Goal: Task Accomplishment & Management: Complete application form

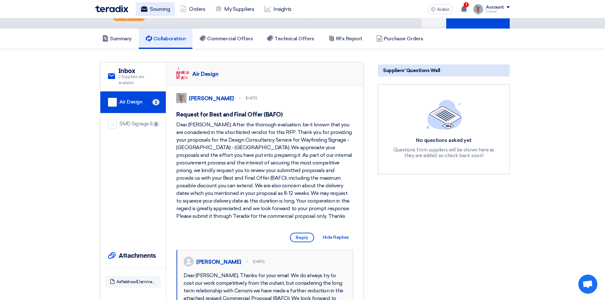
click at [151, 9] on font "Sourcing" at bounding box center [160, 9] width 20 height 6
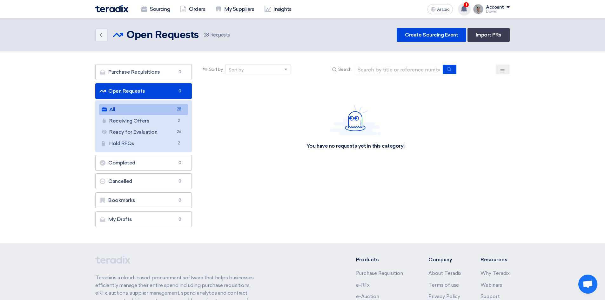
click at [465, 11] on use at bounding box center [464, 8] width 6 height 7
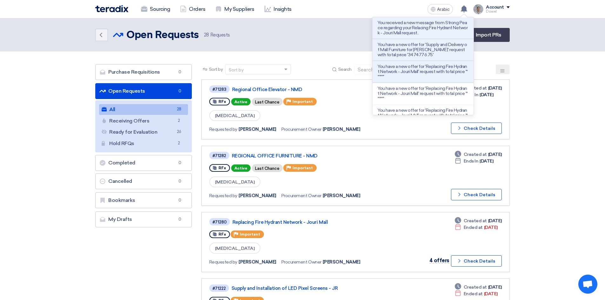
click at [292, 31] on div "Back Open Requests Open Requests 28 Requests Create Sourcing Event Import PRs" at bounding box center [302, 35] width 414 height 14
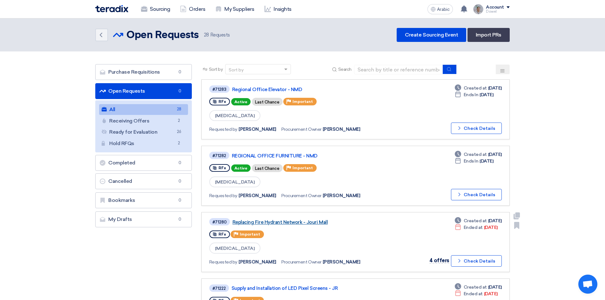
click at [294, 223] on font "Replacing Fire Hydrant Network - Jouri Mall" at bounding box center [279, 222] width 95 height 6
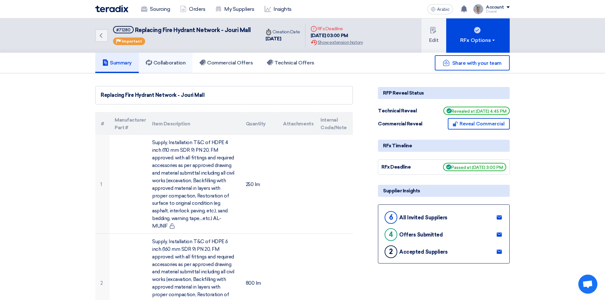
click at [175, 63] on font "Collaboration" at bounding box center [169, 63] width 32 height 6
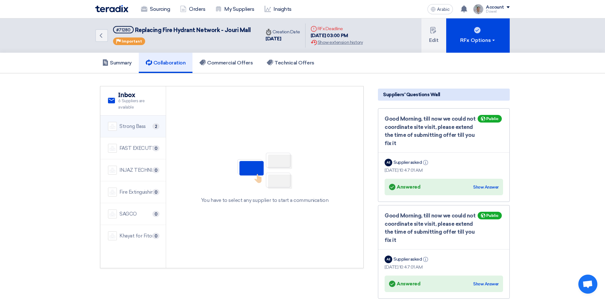
click at [131, 124] on font "Strong Bass" at bounding box center [132, 127] width 26 height 6
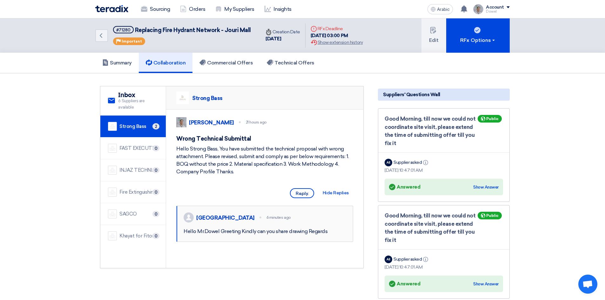
click at [301, 196] on font "Reply" at bounding box center [302, 193] width 13 height 5
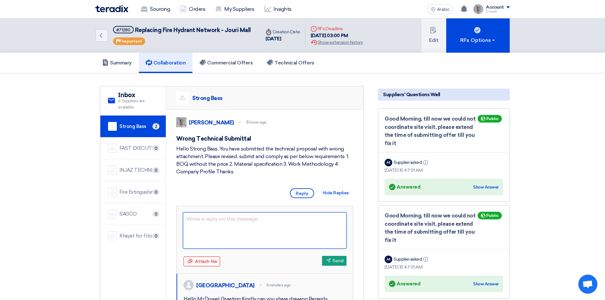
click at [215, 235] on textarea at bounding box center [265, 230] width 164 height 36
type textarea "hello"
type textarea "h"
type textarea "Hello Bandar, You"
click at [488, 283] on font "Show Answer" at bounding box center [485, 284] width 25 height 5
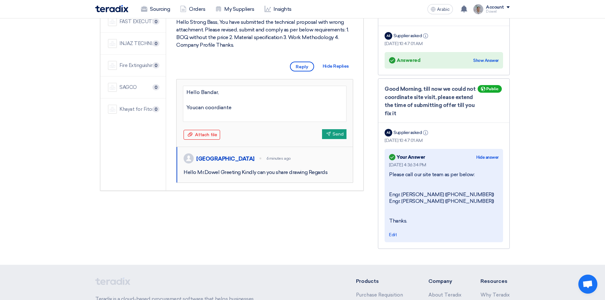
scroll to position [127, 0]
drag, startPoint x: 389, startPoint y: 173, endPoint x: 411, endPoint y: 224, distance: 55.3
click at [411, 224] on div "[DATE] 4:36:34 PM Please call our site team as per below: Engr. [PERSON_NAME] (…" at bounding box center [444, 199] width 110 height 77
copy div "Please call our site team as per below: Engr. [PERSON_NAME] ([PHONE_NUMBER]) En…"
drag, startPoint x: 218, startPoint y: 115, endPoint x: 185, endPoint y: 114, distance: 33.7
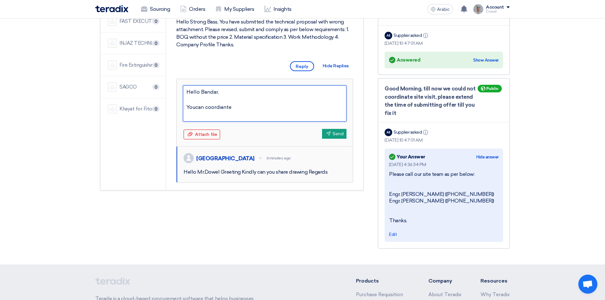
click at [185, 114] on textarea "Hello Bandar, Youcan coordiante" at bounding box center [265, 103] width 164 height 36
paste textarea "Please call our site team as per below: Engr. [PERSON_NAME] ([PHONE_NUMBER]) En…"
type textarea "Hello Bandar, Please call our site team as per below: Engr. [PERSON_NAME] ([PHO…"
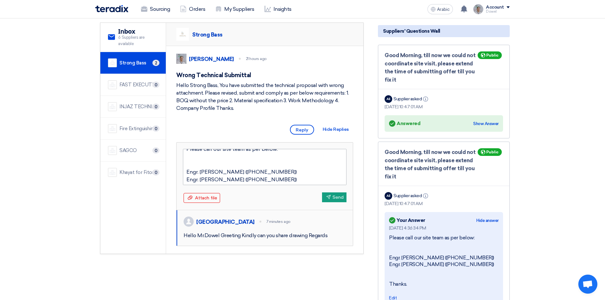
scroll to position [0, 0]
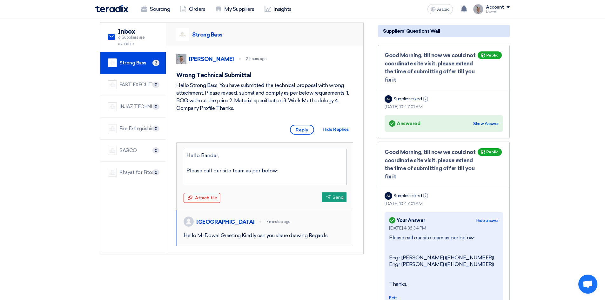
click at [287, 179] on textarea "Hello Bandar, Please call our site team as per below: Engr. [PERSON_NAME] ([PHO…" at bounding box center [265, 167] width 164 height 36
click at [280, 185] on textarea "Hello Bandar, Please call our site team as per below: Engr. [PERSON_NAME] ([PHO…" at bounding box center [265, 167] width 164 height 36
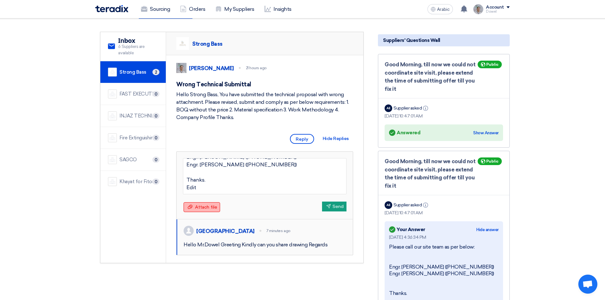
scroll to position [64, 0]
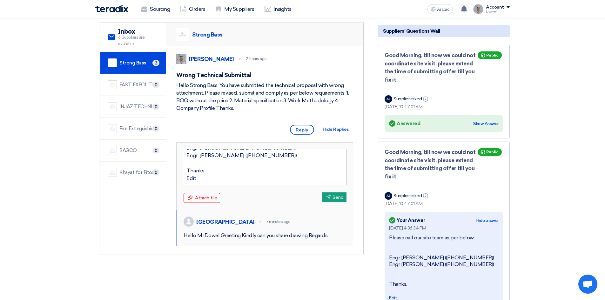
drag, startPoint x: 201, startPoint y: 187, endPoint x: 184, endPoint y: 189, distance: 16.7
click at [184, 185] on textarea "Hello Bandar, Please call our site team as per below: Engr. [PERSON_NAME] ([PHO…" at bounding box center [265, 167] width 164 height 36
type textarea "Hello Bandar, Please call our site team as per below: Engr. [PERSON_NAME] ([PHO…"
click at [338, 200] on font "Send" at bounding box center [337, 197] width 11 height 5
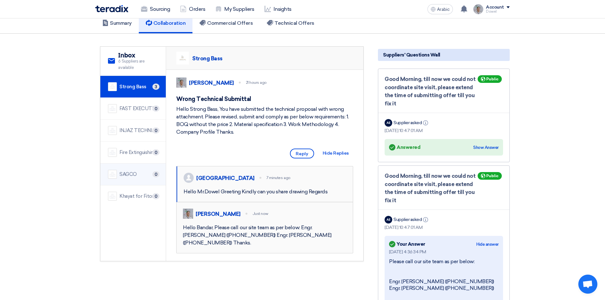
scroll to position [0, 0]
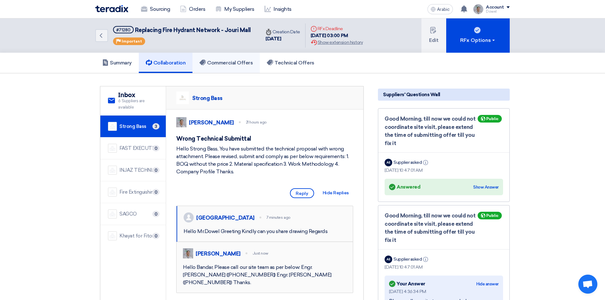
click at [231, 66] on h5 "Commercial Offers" at bounding box center [225, 63] width 53 height 6
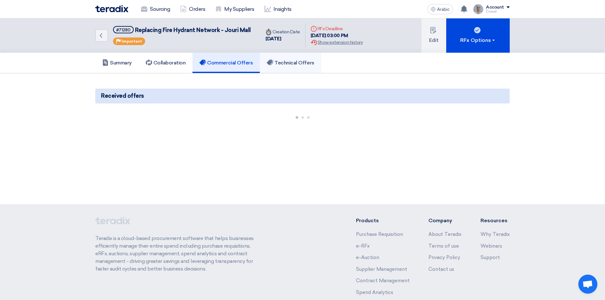
click at [295, 66] on font "Technical Offers" at bounding box center [294, 63] width 40 height 6
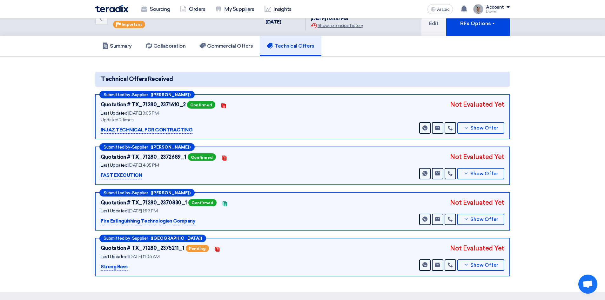
scroll to position [32, 0]
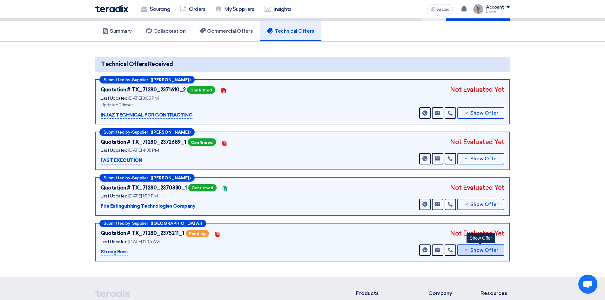
click at [478, 252] on font "Show Offer" at bounding box center [484, 250] width 28 height 6
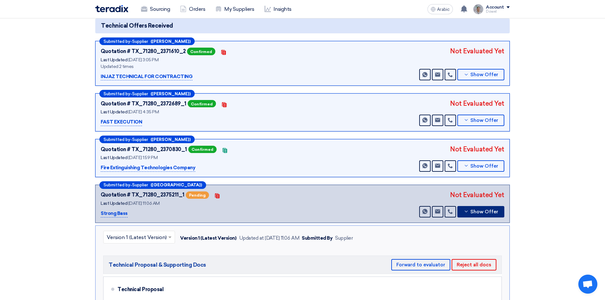
scroll to position [159, 0]
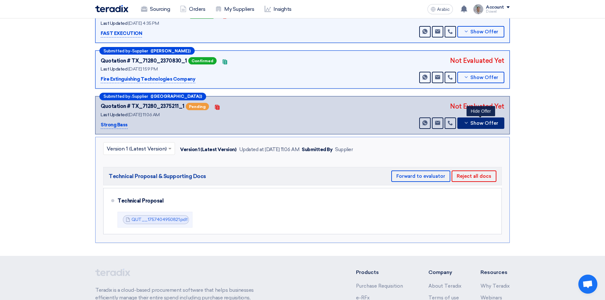
click at [479, 123] on font "Show Offer" at bounding box center [484, 123] width 28 height 6
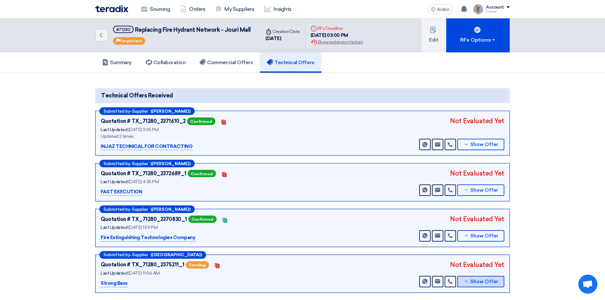
scroll to position [0, 0]
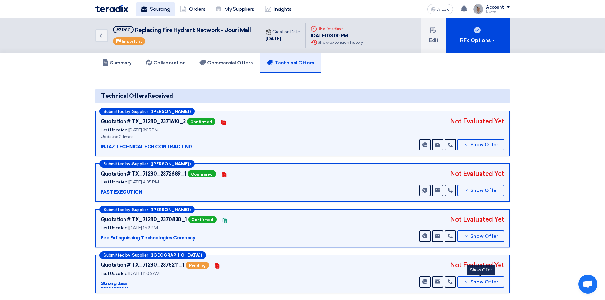
click at [158, 9] on font "Sourcing" at bounding box center [160, 9] width 20 height 6
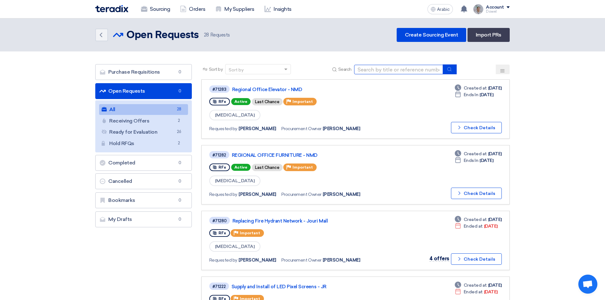
click at [394, 68] on input at bounding box center [398, 70] width 89 height 10
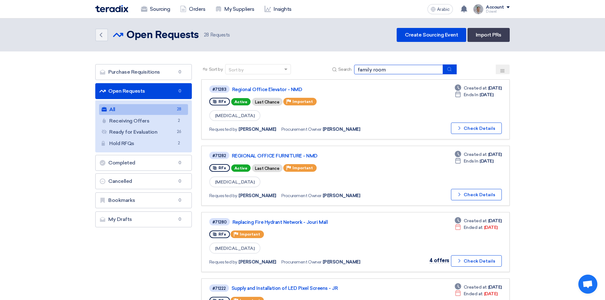
type input "family room"
click at [447, 68] on icon "submit" at bounding box center [449, 69] width 5 height 5
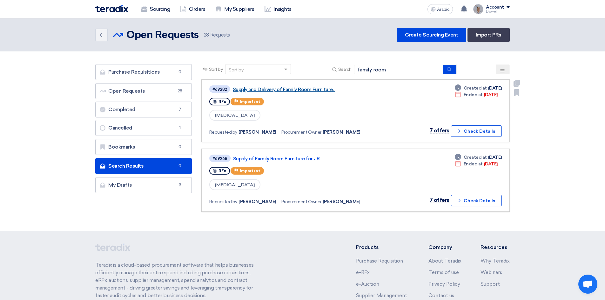
click at [304, 88] on font "Supply and Delivery of Family Room Furniture..." at bounding box center [284, 90] width 102 height 6
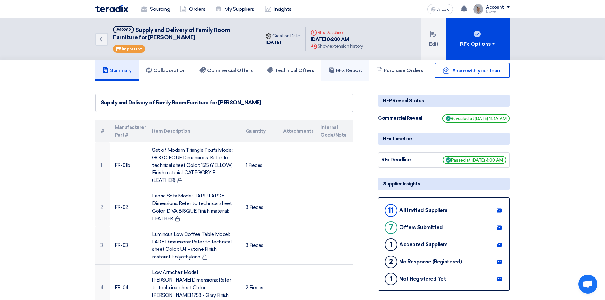
click at [344, 72] on font "RFx Report" at bounding box center [349, 70] width 26 height 6
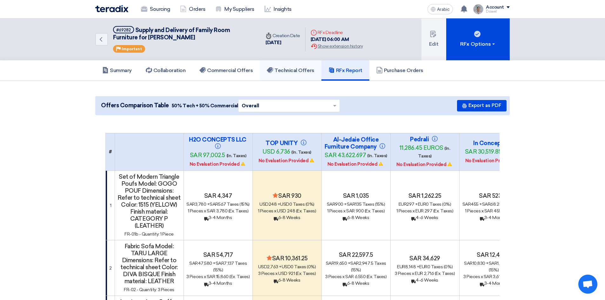
click at [301, 69] on font "Technical Offers" at bounding box center [294, 70] width 40 height 6
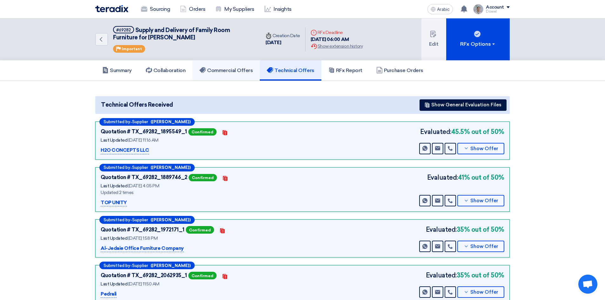
click at [229, 74] on link "Commercial Offers" at bounding box center [225, 70] width 67 height 20
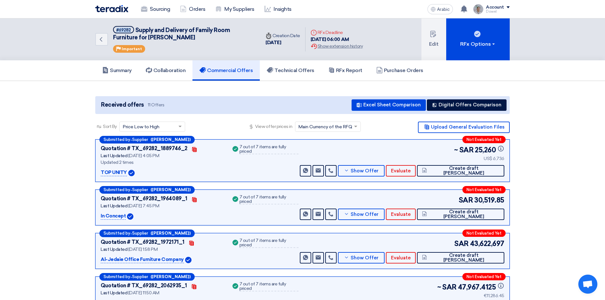
drag, startPoint x: 131, startPoint y: 30, endPoint x: 111, endPoint y: 30, distance: 20.6
click at [112, 27] on div "Back #69282 Supply and Delivery of Family Room Furniture for JJ Priority Import…" at bounding box center [177, 39] width 165 height 42
copy font "#69282"
drag, startPoint x: 135, startPoint y: 29, endPoint x: 157, endPoint y: 37, distance: 23.0
click at [157, 37] on h5 "#69282 Supply and Delivery of Family Room Furniture for JJ" at bounding box center [183, 34] width 140 height 16
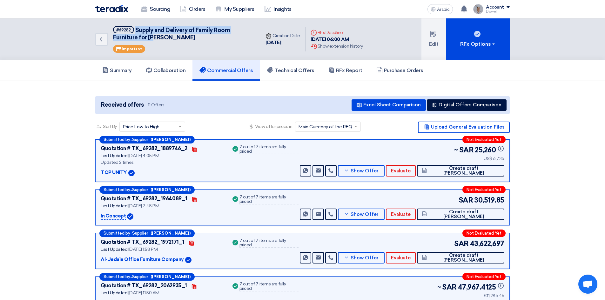
copy font "Supply and Delivery of Family Room Furniture for [PERSON_NAME]"
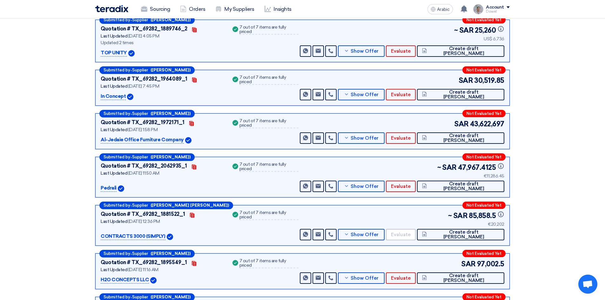
scroll to position [95, 0]
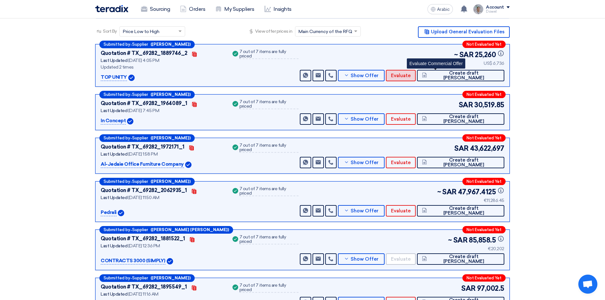
click at [411, 77] on font "Evaluate" at bounding box center [401, 76] width 20 height 6
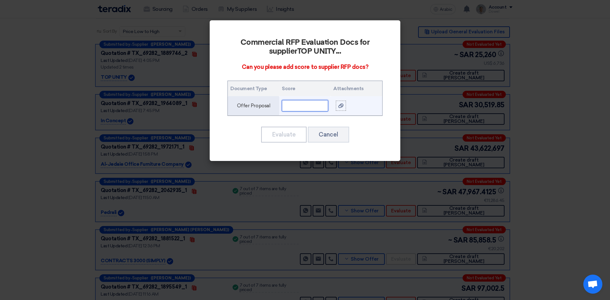
click at [310, 107] on input "text" at bounding box center [305, 105] width 46 height 11
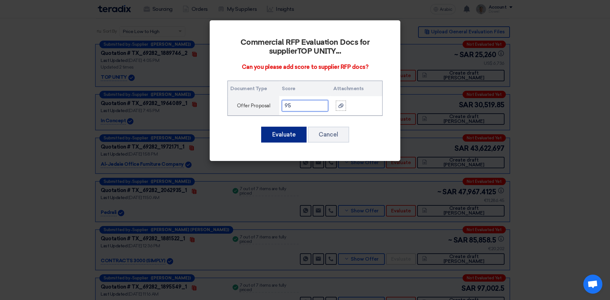
type input "95"
click at [280, 138] on button "Evaluate" at bounding box center [283, 135] width 45 height 16
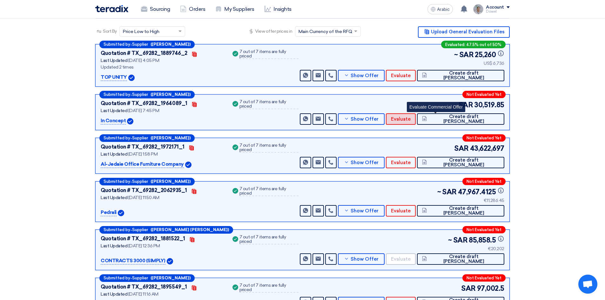
click at [411, 119] on font "Evaluate" at bounding box center [401, 119] width 20 height 6
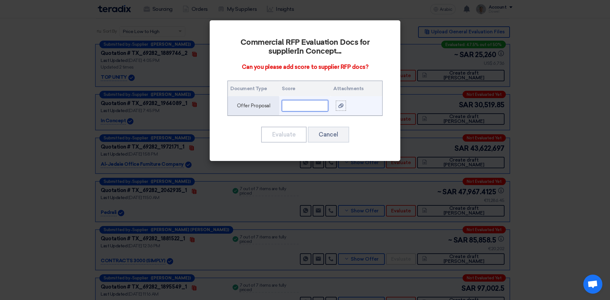
drag, startPoint x: 305, startPoint y: 104, endPoint x: 312, endPoint y: 103, distance: 7.5
click at [308, 104] on input "text" at bounding box center [305, 105] width 46 height 11
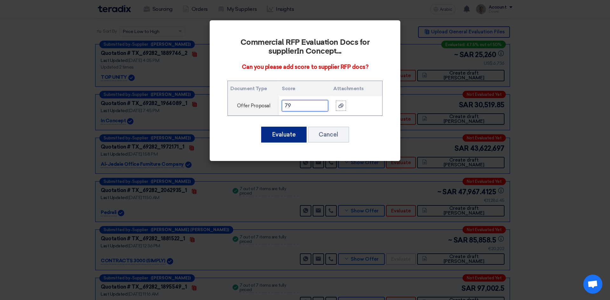
type input "79"
click at [279, 135] on font "Evaluate" at bounding box center [284, 134] width 24 height 7
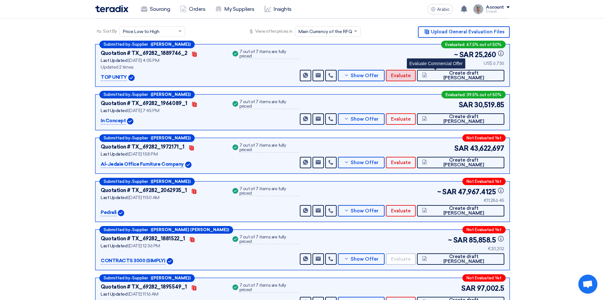
click at [411, 76] on font "Evaluate" at bounding box center [401, 76] width 20 height 6
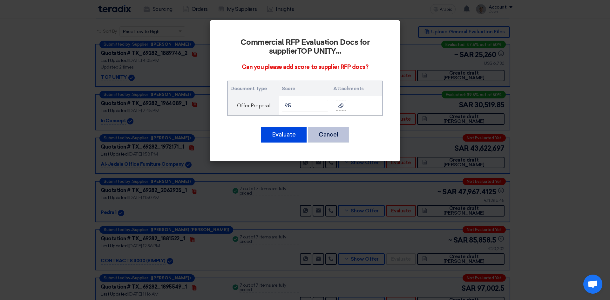
click at [334, 134] on font "Cancel" at bounding box center [329, 134] width 20 height 7
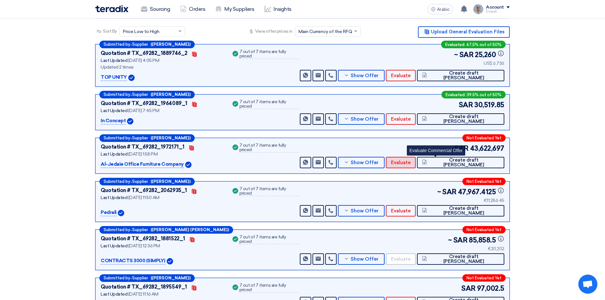
click at [411, 163] on font "Evaluate" at bounding box center [401, 163] width 20 height 6
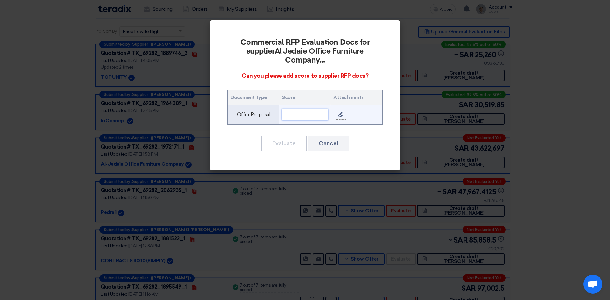
click at [310, 116] on input "text" at bounding box center [305, 114] width 46 height 11
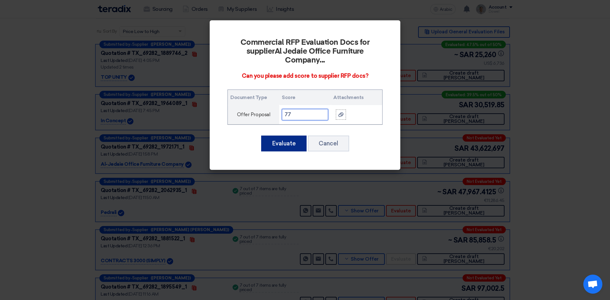
type input "77"
click at [288, 143] on font "Evaluate" at bounding box center [284, 143] width 24 height 7
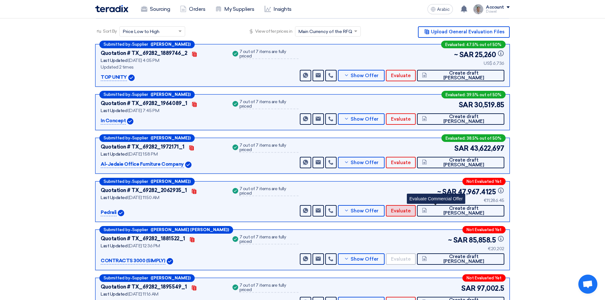
click at [411, 208] on font "Evaluate" at bounding box center [401, 211] width 20 height 6
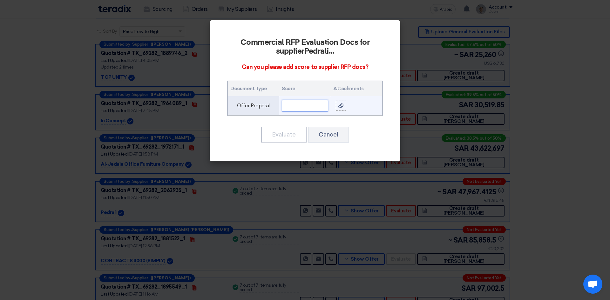
click at [309, 104] on input "text" at bounding box center [305, 105] width 46 height 11
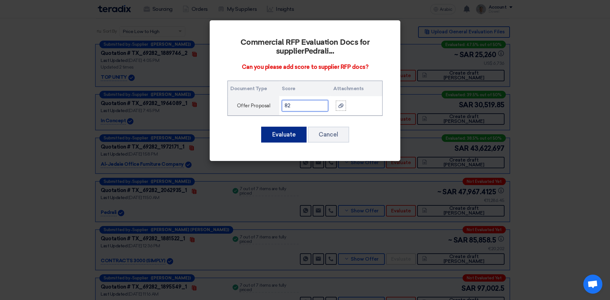
type input "82"
click at [286, 137] on font "Evaluate" at bounding box center [284, 134] width 24 height 7
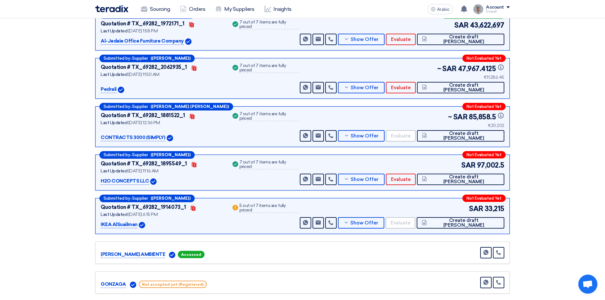
scroll to position [222, 0]
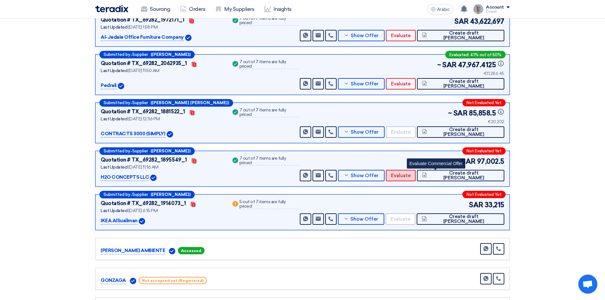
click at [411, 178] on font "Evaluate" at bounding box center [401, 176] width 20 height 6
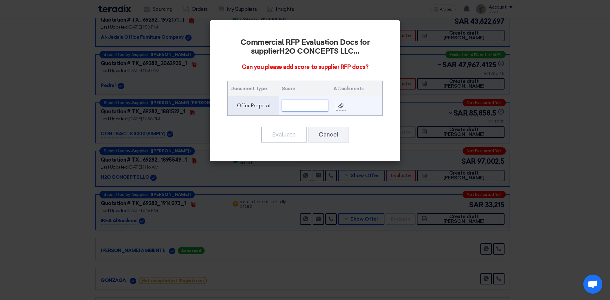
click at [295, 105] on input "text" at bounding box center [305, 105] width 46 height 11
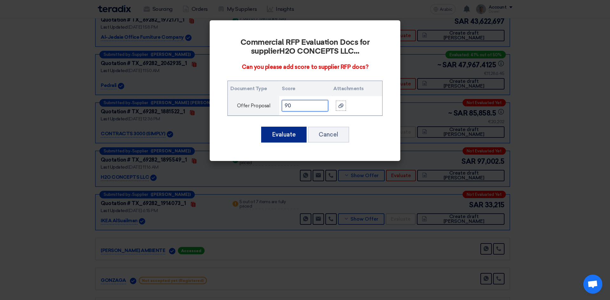
type input "90"
click at [290, 140] on button "Evaluate" at bounding box center [283, 135] width 45 height 16
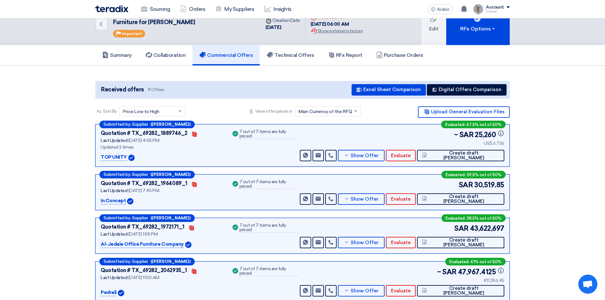
scroll to position [0, 0]
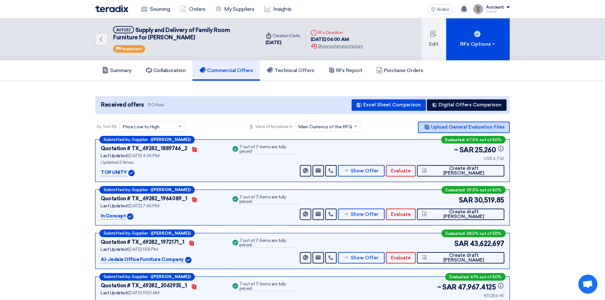
click at [452, 125] on font "Upload General Evaluation Files" at bounding box center [468, 127] width 74 height 6
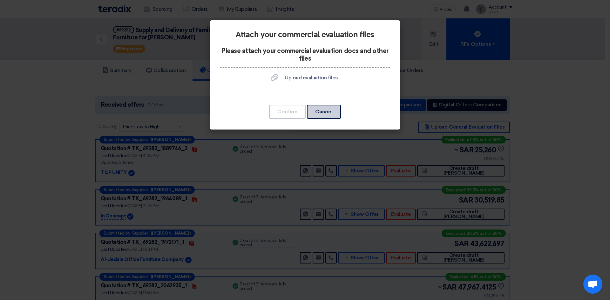
click at [333, 112] on button "Cancel" at bounding box center [324, 112] width 34 height 14
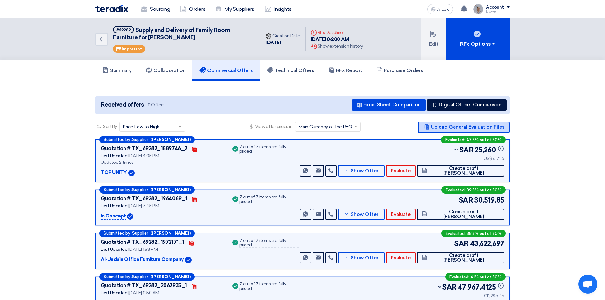
click at [457, 127] on font "Upload General Evaluation Files" at bounding box center [468, 127] width 74 height 6
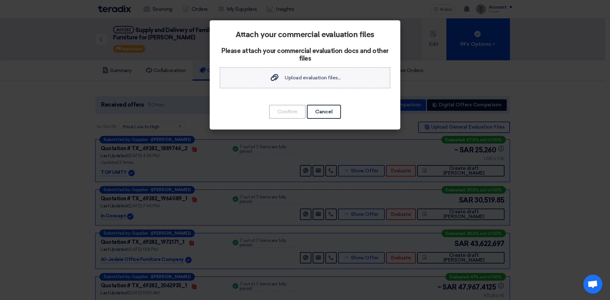
drag, startPoint x: 273, startPoint y: 77, endPoint x: 271, endPoint y: 82, distance: 5.3
click at [272, 77] on use at bounding box center [275, 77] width 8 height 7
click at [0, 0] on input "Upload evaluation files... Upload evaluation files..." at bounding box center [0, 0] width 0 height 0
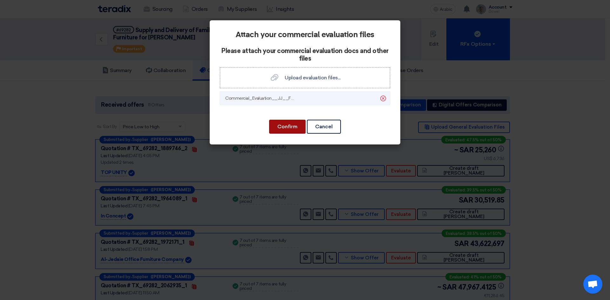
click at [287, 125] on font "Confirm" at bounding box center [287, 127] width 20 height 6
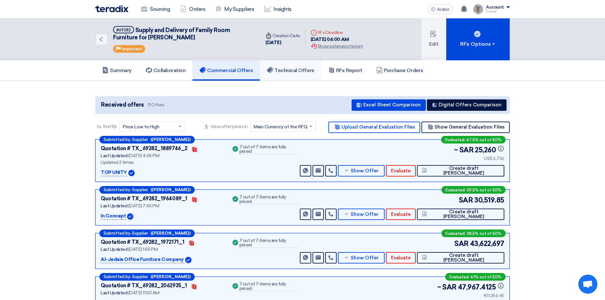
click at [301, 68] on font "Technical Offers" at bounding box center [294, 70] width 40 height 6
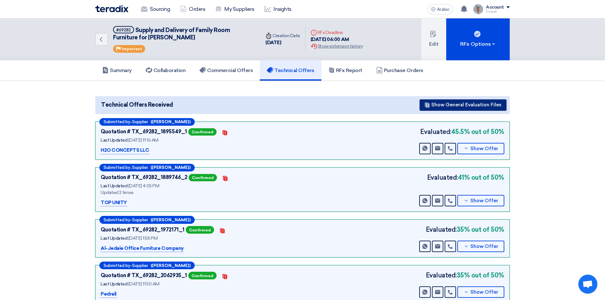
click at [473, 105] on font "Show General Evaluation Files" at bounding box center [466, 105] width 70 height 6
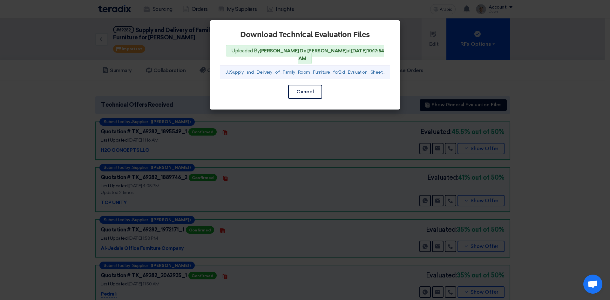
click at [283, 70] on font "JJSupply_and_Delivery_of_Family_Room_Furniture_forBid_Evaluation_Sheet_JULY_175…" at bounding box center [332, 72] width 214 height 5
click at [445, 84] on modal-container "Download Technical Evaluation Files Uploaded By [PERSON_NAME] De [PERSON_NAME] …" at bounding box center [305, 150] width 610 height 300
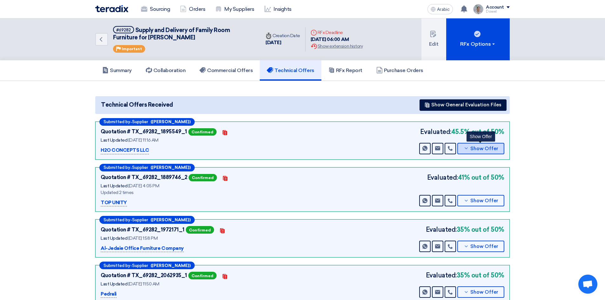
click at [467, 148] on icon at bounding box center [466, 148] width 5 height 5
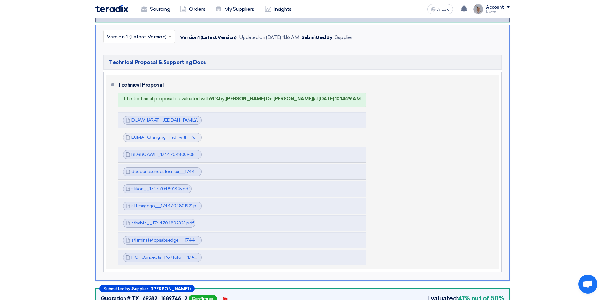
scroll to position [95, 0]
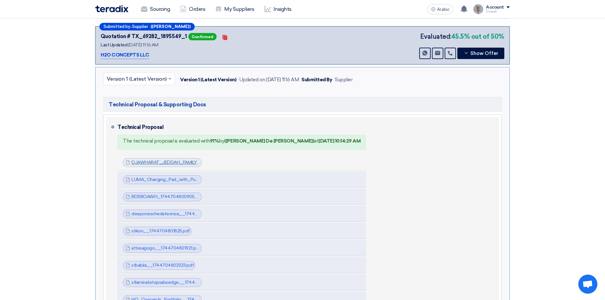
click at [159, 162] on font "DJAWHARAT_JEDDAH_FAMILY_ROOM_PRTECHNICAL_1744704674797.pdf" at bounding box center [211, 162] width 161 height 5
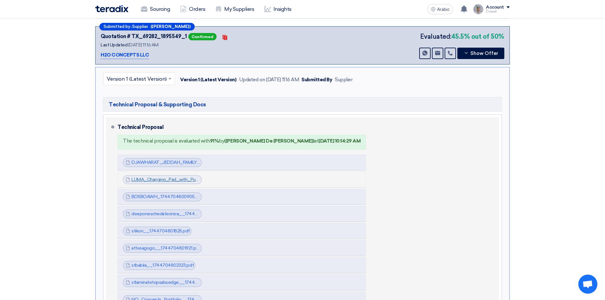
click at [158, 179] on font "LUMA_Changing_Pad_with_Pu_Cover__1744704800904.docx" at bounding box center [196, 179] width 131 height 5
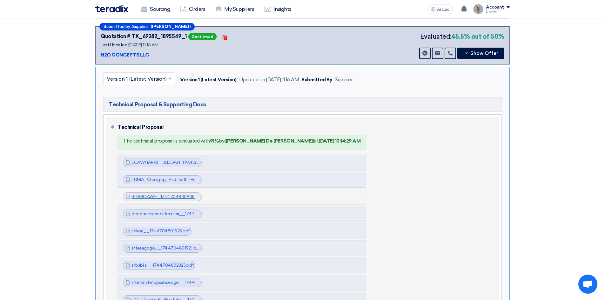
click at [160, 198] on font "BDSBOAWH_1744704800905.pdf" at bounding box center [166, 196] width 71 height 5
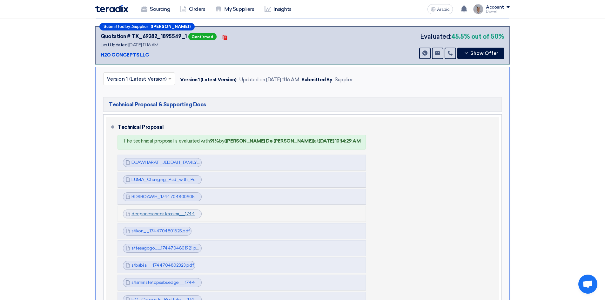
click at [163, 214] on font "deeponeschedatecnica__1744704801823.pdf" at bounding box center [178, 213] width 94 height 5
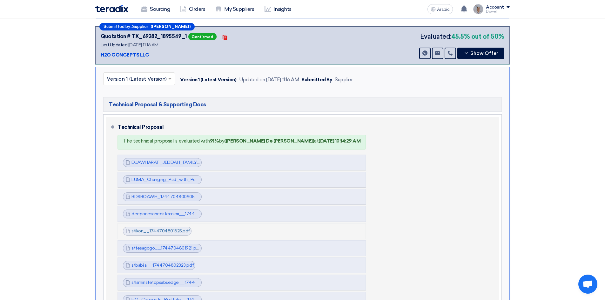
click at [159, 230] on font "stikon__1744704801825.pdf" at bounding box center [160, 230] width 58 height 5
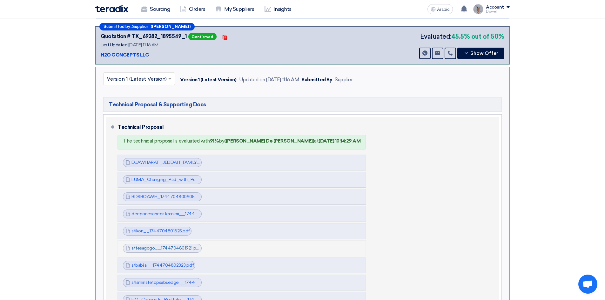
click at [158, 248] on font "attesagogo__1744704801921.pdf" at bounding box center [165, 247] width 69 height 5
click at [155, 249] on font "attesagogo__1744704801921.pdf" at bounding box center [165, 247] width 69 height 5
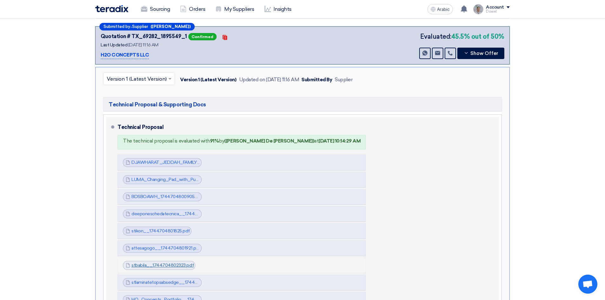
click at [156, 265] on font "stbabila__1744704802323.pdf" at bounding box center [162, 265] width 62 height 5
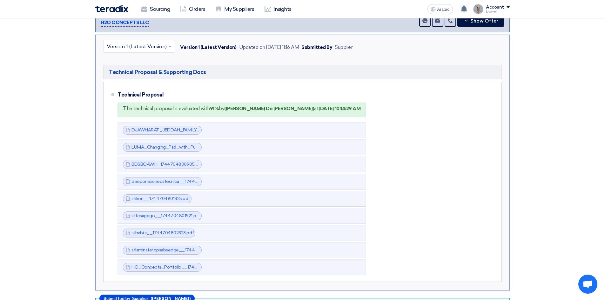
scroll to position [159, 0]
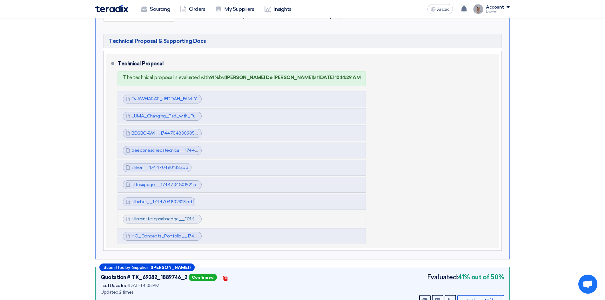
click at [152, 219] on font "stlaminatetopsabsedge__1744704802422.pdf" at bounding box center [178, 218] width 95 height 5
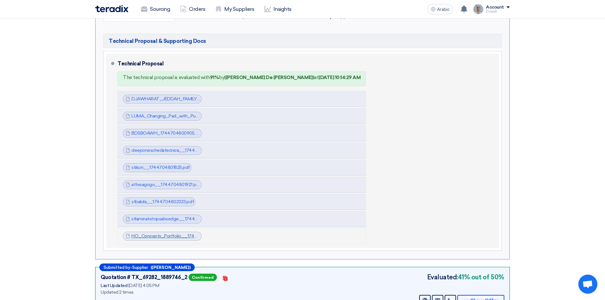
click at [154, 234] on font "HO_Concepts_Portfolio__1744704821327.pdf" at bounding box center [179, 235] width 96 height 5
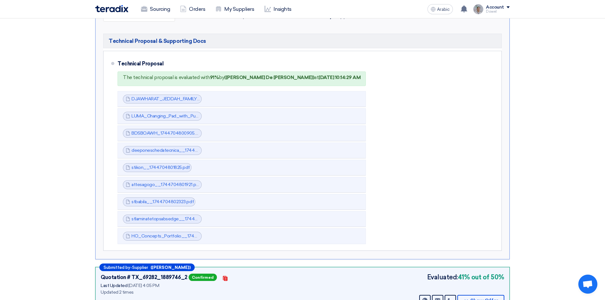
scroll to position [286, 0]
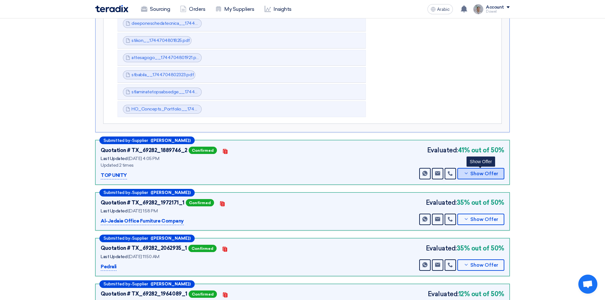
click at [483, 175] on font "Show Offer" at bounding box center [484, 174] width 28 height 6
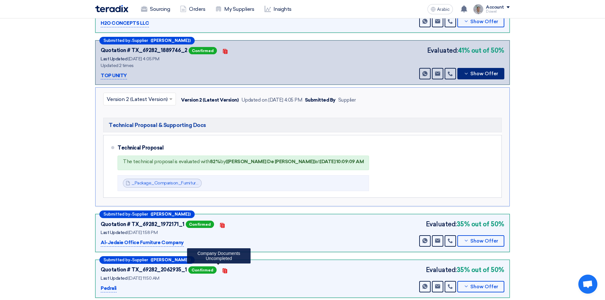
scroll to position [95, 0]
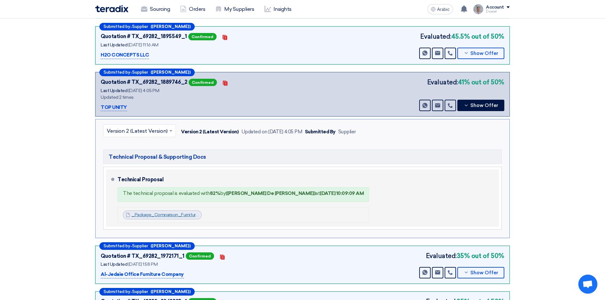
click at [173, 214] on font "_Package_Comparison_Furniture_List__1753016740334.pdf" at bounding box center [192, 214] width 123 height 5
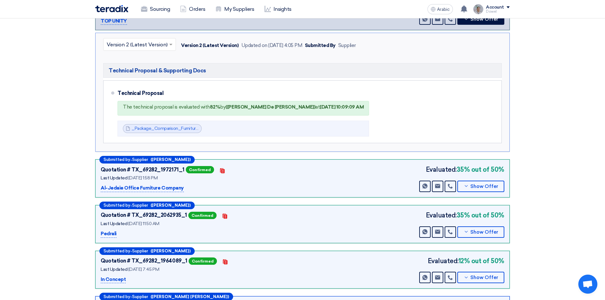
scroll to position [191, 0]
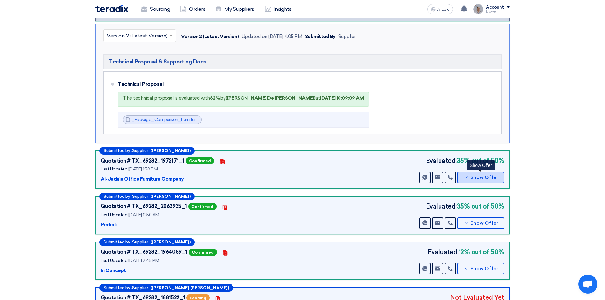
click at [475, 178] on font "Show Offer" at bounding box center [484, 178] width 28 height 6
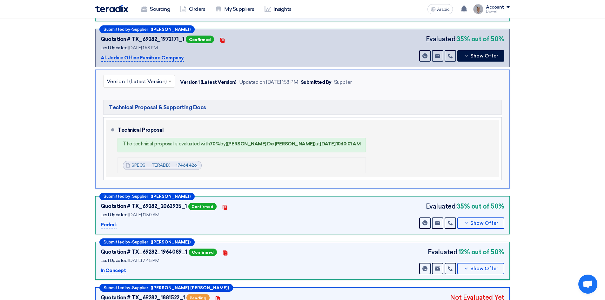
click at [165, 165] on font "SPECS__TERADIX__1746442675057.pdf" at bounding box center [174, 165] width 86 height 5
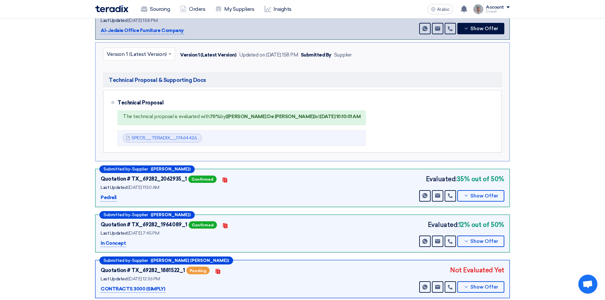
scroll to position [254, 0]
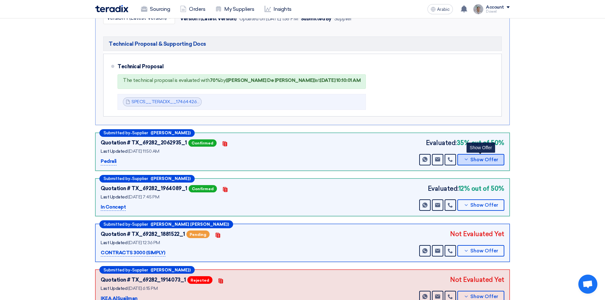
click at [481, 159] on font "Show Offer" at bounding box center [484, 160] width 28 height 6
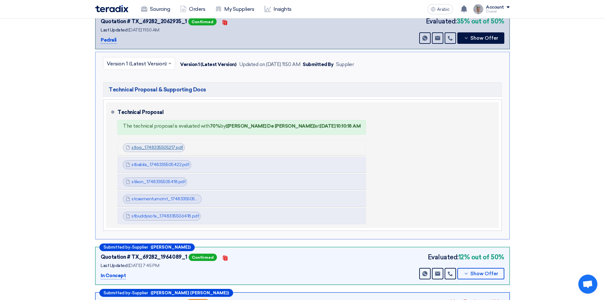
click at [157, 146] on font "stlog_1748335505217.pdf" at bounding box center [157, 147] width 52 height 5
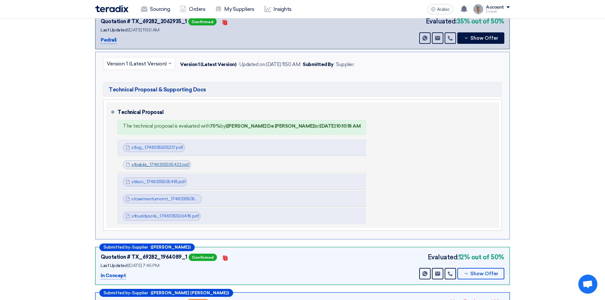
click at [158, 163] on font "stbabila_1748335505422.pdf" at bounding box center [160, 164] width 58 height 5
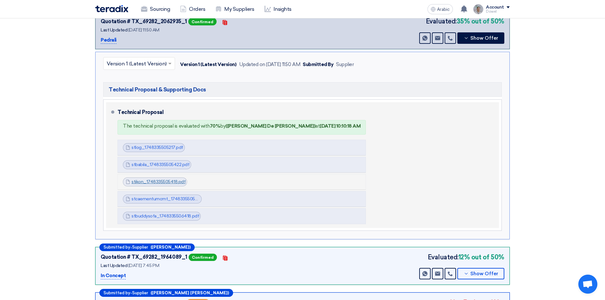
click at [158, 180] on font "stikon_1748335505418.pdf" at bounding box center [158, 181] width 54 height 5
click at [151, 182] on font "stikon_1748335505418.pdf" at bounding box center [158, 181] width 54 height 5
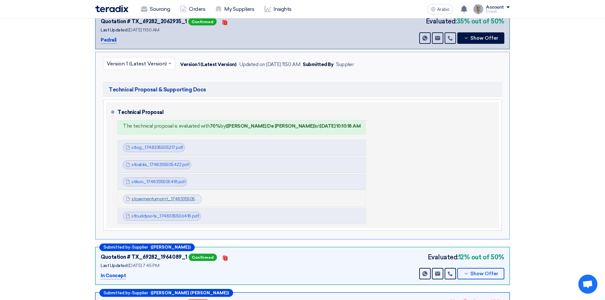
click at [155, 198] on font "stcaementumcmt_1748335505519.pdf" at bounding box center [170, 198] width 78 height 5
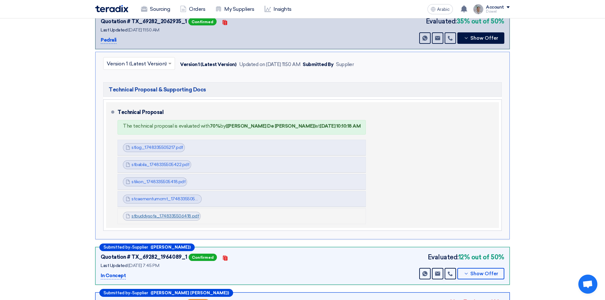
click at [153, 215] on font "stbuddysofa_1748335506418.pdf" at bounding box center [165, 215] width 68 height 5
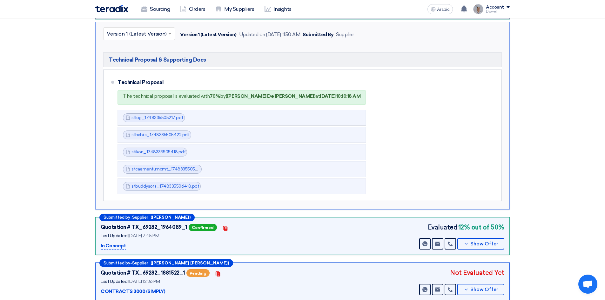
scroll to position [381, 0]
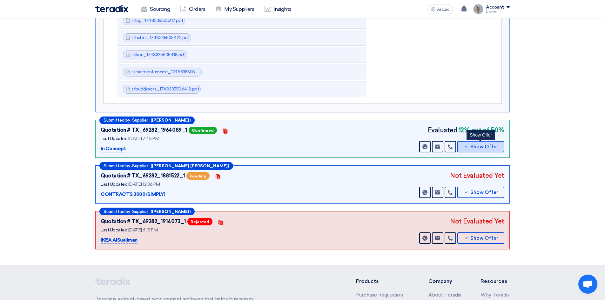
click at [477, 147] on font "Show Offer" at bounding box center [484, 147] width 28 height 6
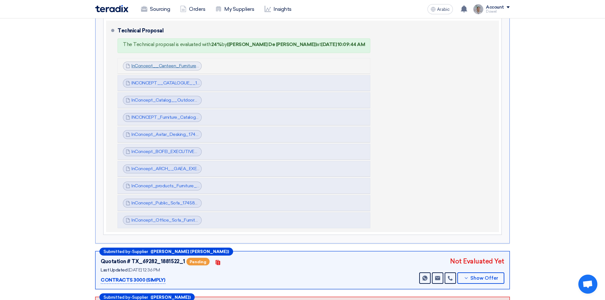
click at [169, 67] on font "InConcept__Canteen_Furniture_1745879858522.pdf" at bounding box center [185, 65] width 108 height 5
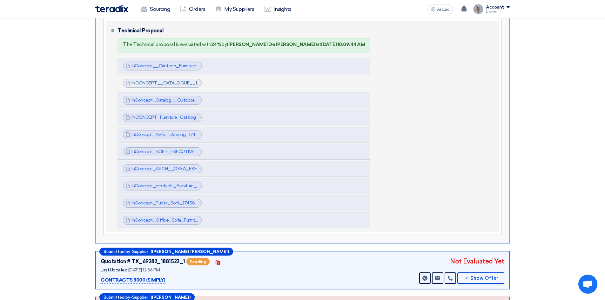
click at [170, 82] on font "INCONCEPT__CATALOGUE__1745879884823.pdf" at bounding box center [183, 82] width 105 height 5
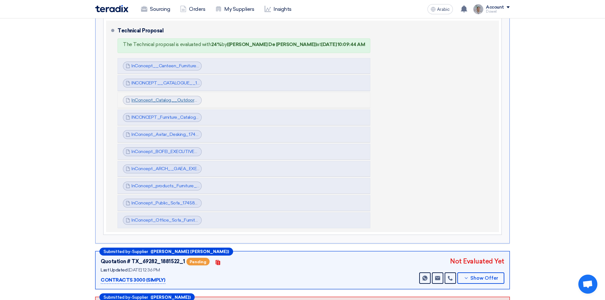
click at [170, 97] on font "InConcept_Catalog__Outdoor_Furniture_1745879900523.pdf" at bounding box center [194, 99] width 126 height 5
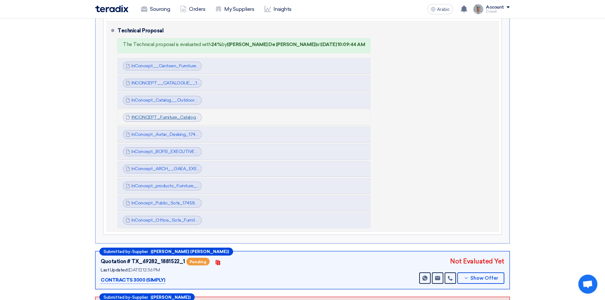
click at [171, 115] on font "INCONCEPT_Furniture_Catalog__1745879914427.pdf" at bounding box center [186, 117] width 111 height 5
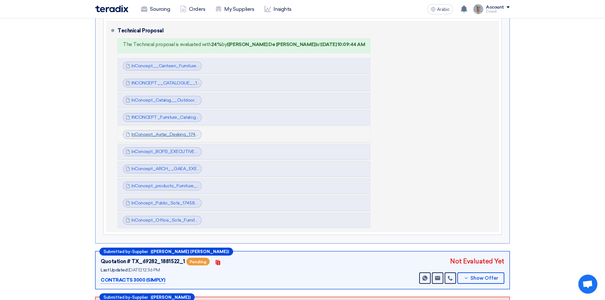
click at [165, 135] on font "InConcept_Avitar_Desking_1745879917226.pdf" at bounding box center [179, 134] width 97 height 5
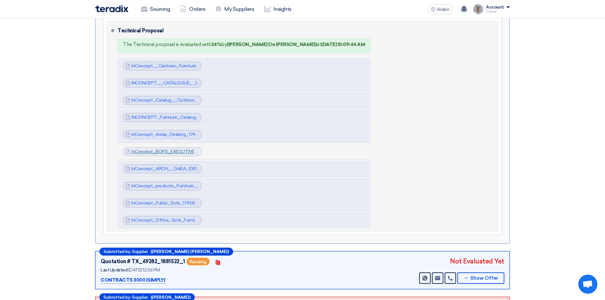
click at [162, 152] on font "InConcept_BOFEI_EXECUTIVE_FURNITURE_1745879933525.pdf" at bounding box center [197, 151] width 132 height 5
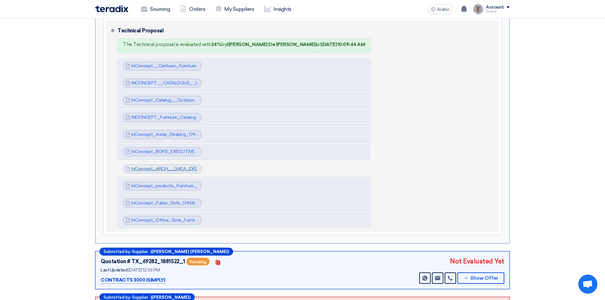
click at [156, 169] on font "InConcept_ARCH__GAEA_EXECUTIVE_1745879935920.pdf" at bounding box center [193, 168] width 125 height 5
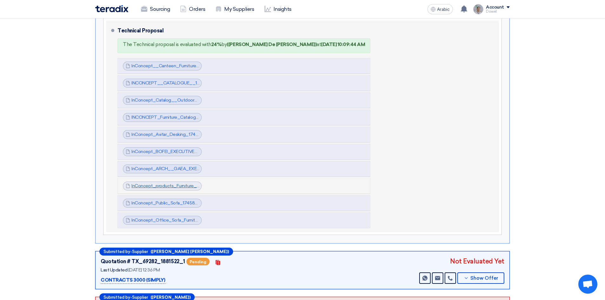
click at [154, 186] on font "InConcept_products_Furniture_1745879947523.pdf" at bounding box center [184, 185] width 106 height 5
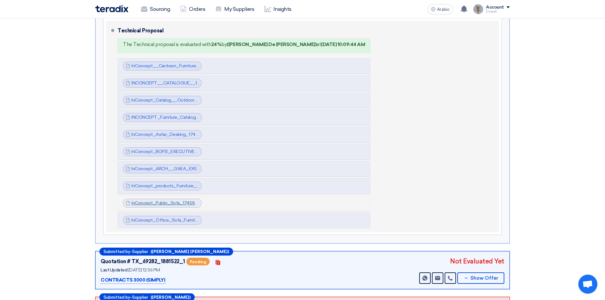
click at [156, 203] on font "InConcept_Public_Sofa_1745879951422.pdf" at bounding box center [176, 202] width 91 height 5
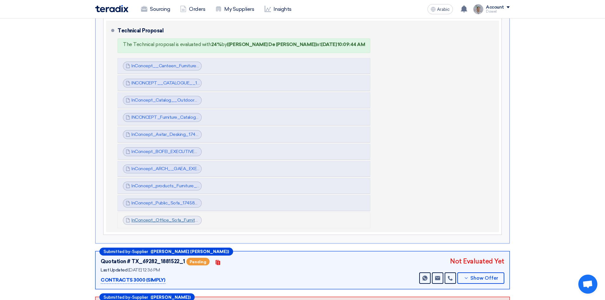
click at [160, 221] on font "InConcept_Office_Sofa_Furniture_1745879960228.pdf" at bounding box center [187, 220] width 113 height 5
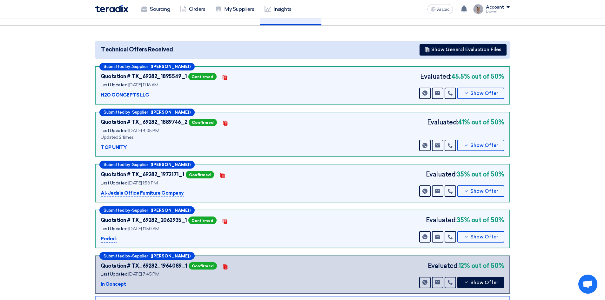
scroll to position [0, 0]
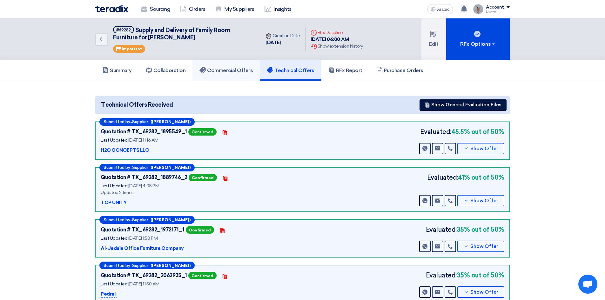
click at [219, 70] on font "Commercial Offers" at bounding box center [230, 70] width 46 height 6
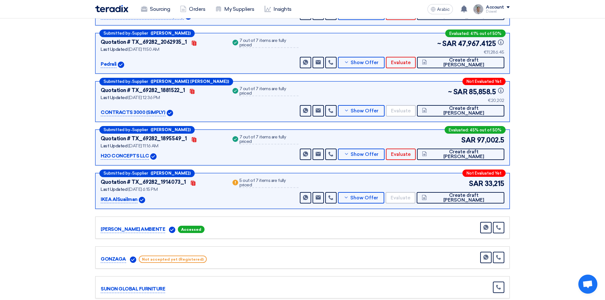
scroll to position [238, 0]
